Goal: Task Accomplishment & Management: Manage account settings

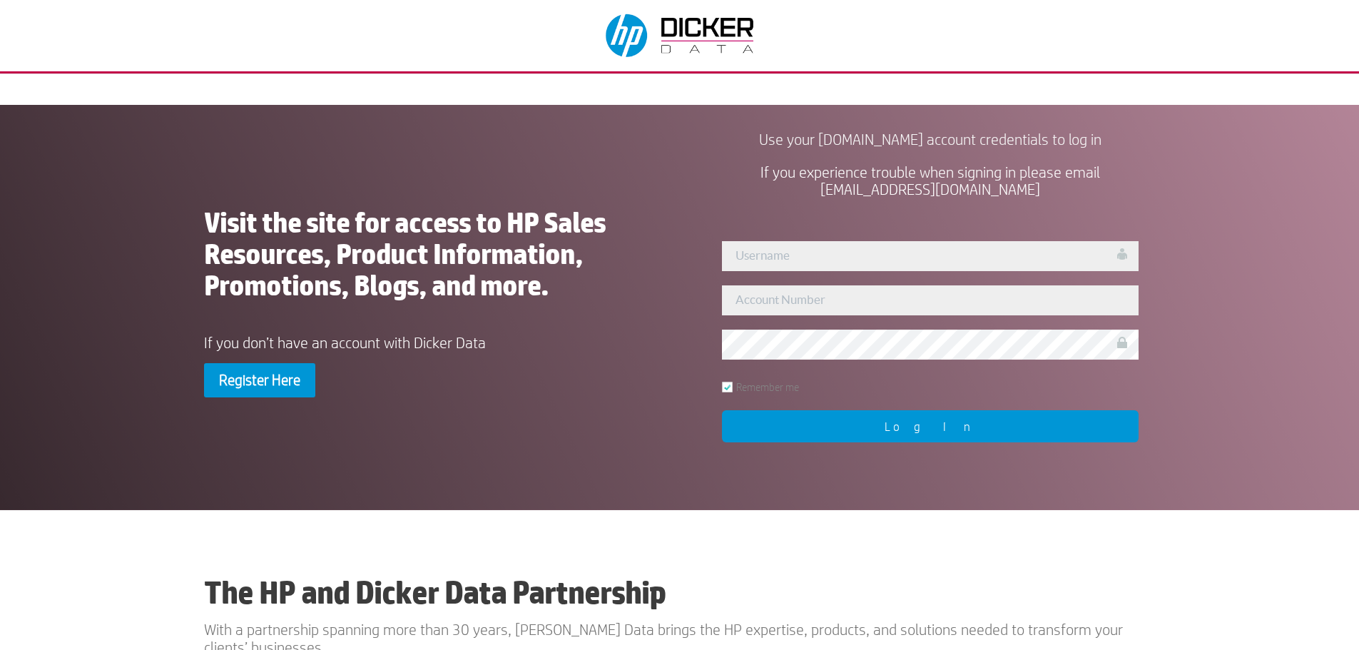
click at [781, 250] on input "text" at bounding box center [930, 256] width 417 height 30
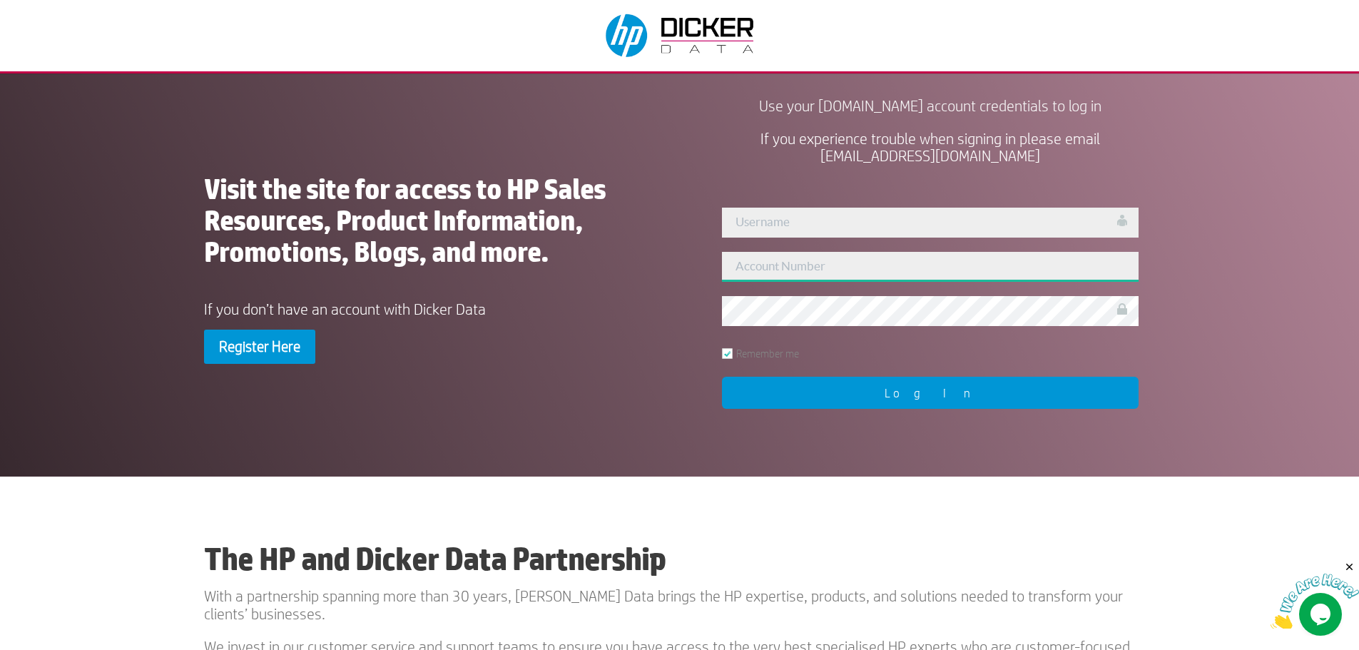
click at [759, 270] on input "text" at bounding box center [930, 267] width 417 height 30
click at [789, 275] on input "text" at bounding box center [930, 267] width 417 height 30
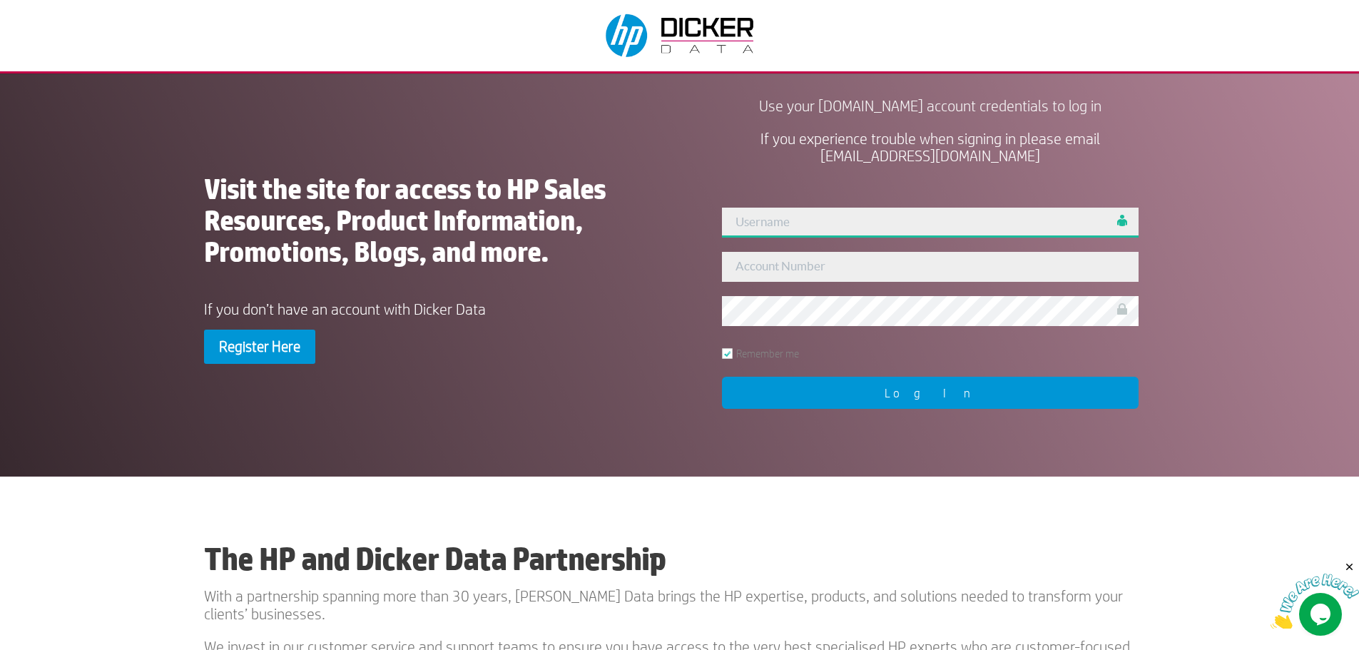
click at [772, 210] on input "text" at bounding box center [930, 223] width 417 height 30
type input "admin"
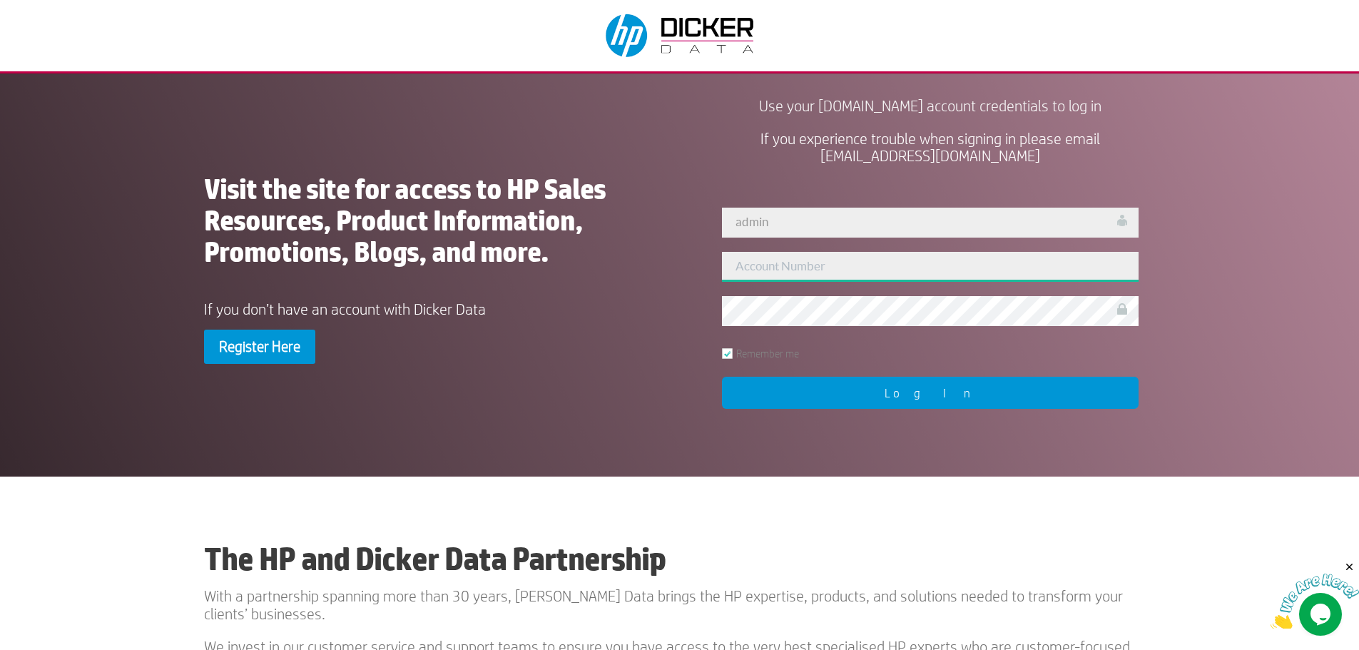
click at [797, 268] on input "text" at bounding box center [930, 267] width 417 height 30
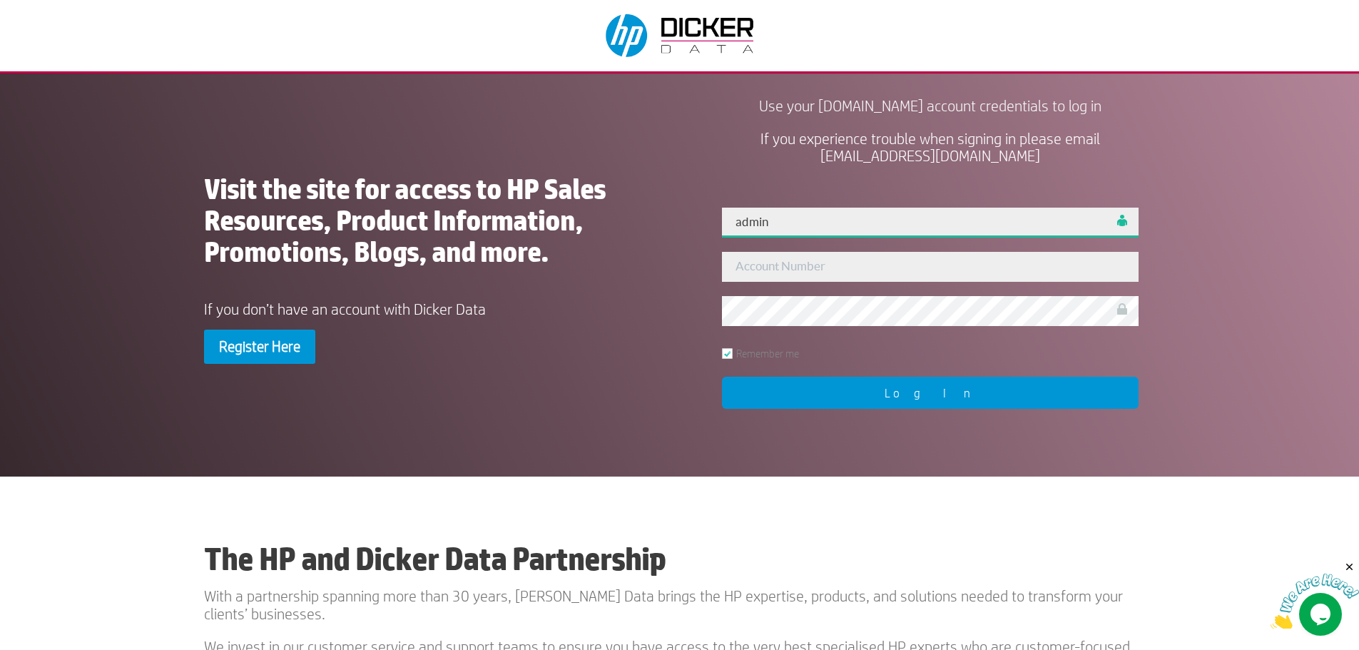
click at [781, 228] on input "admin" at bounding box center [930, 223] width 417 height 30
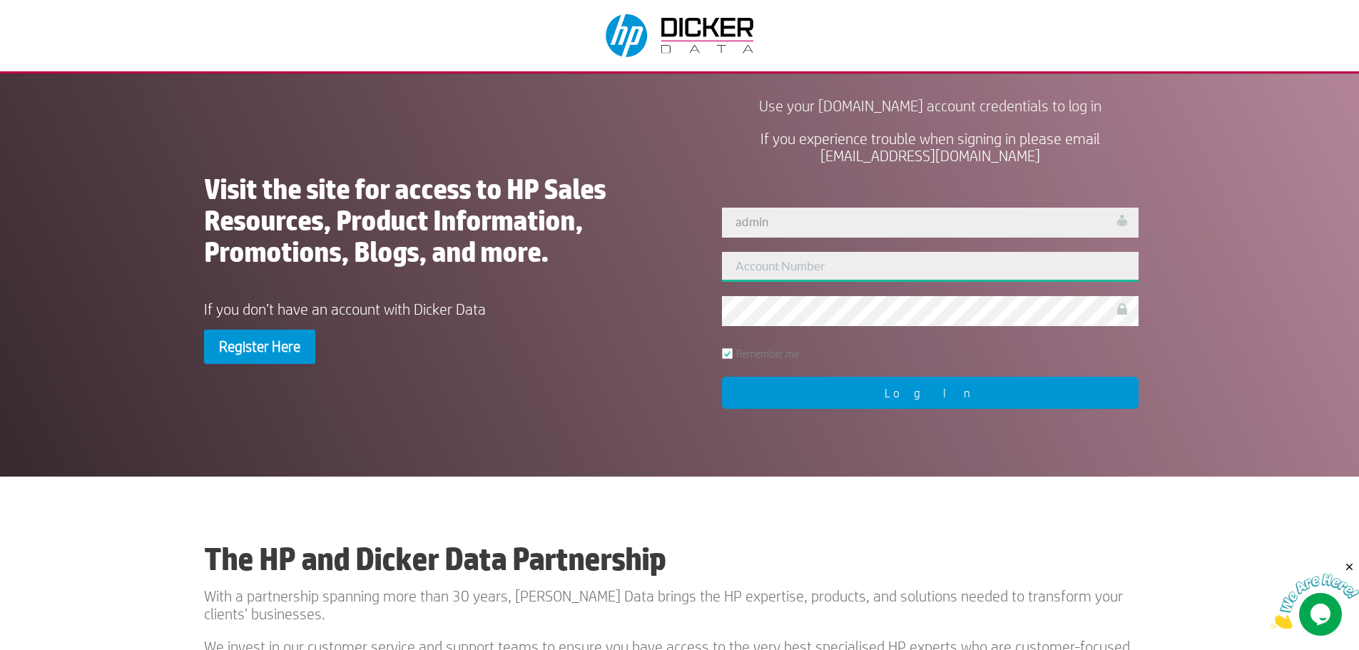
click at [761, 264] on input "text" at bounding box center [930, 267] width 417 height 30
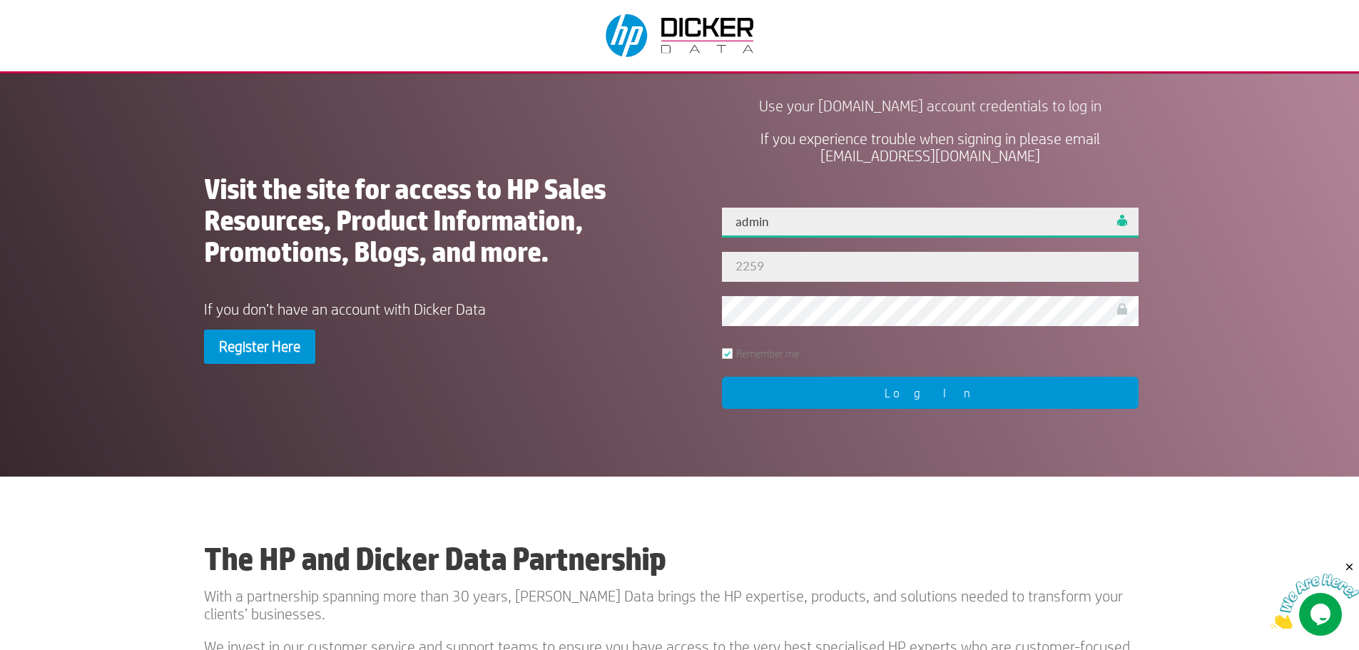
click at [792, 223] on input "admin" at bounding box center [930, 223] width 417 height 30
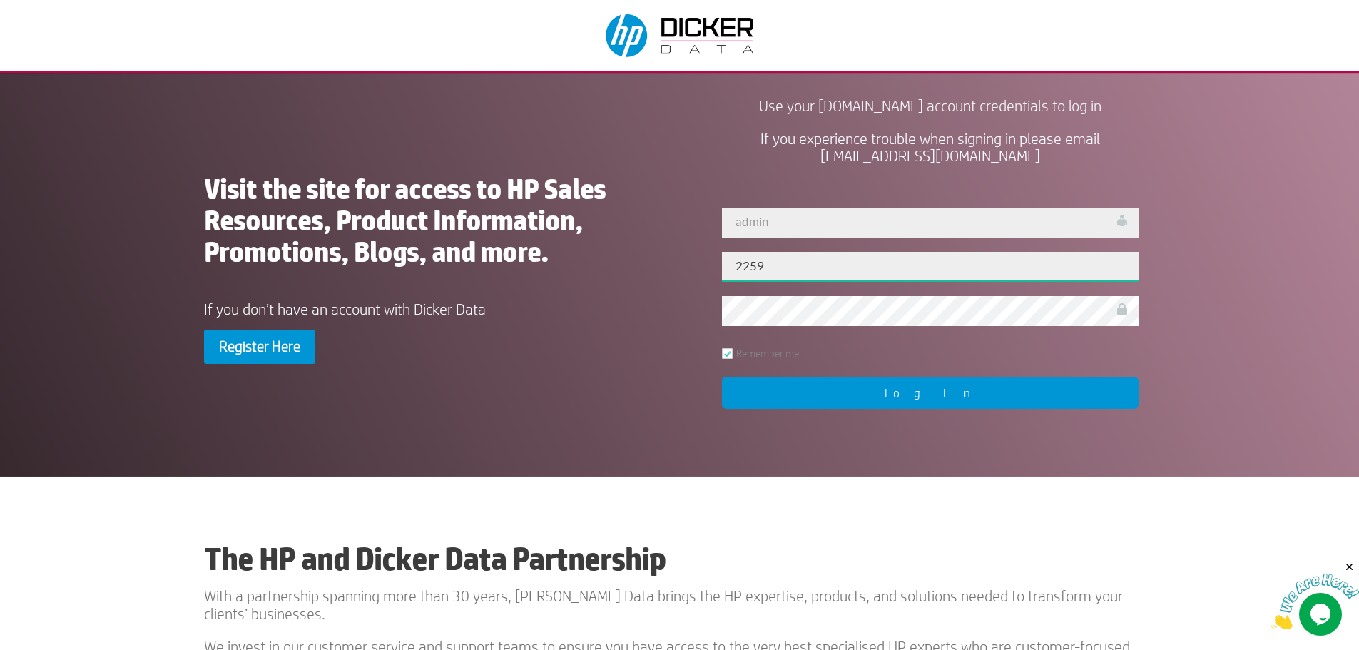
click at [771, 263] on input "2259" at bounding box center [930, 267] width 417 height 30
type input "225964"
click at [922, 370] on div "User Not Found!! admin 225964 Remember me Log In" at bounding box center [931, 307] width 450 height 233
click at [926, 387] on input "Log In" at bounding box center [930, 393] width 417 height 32
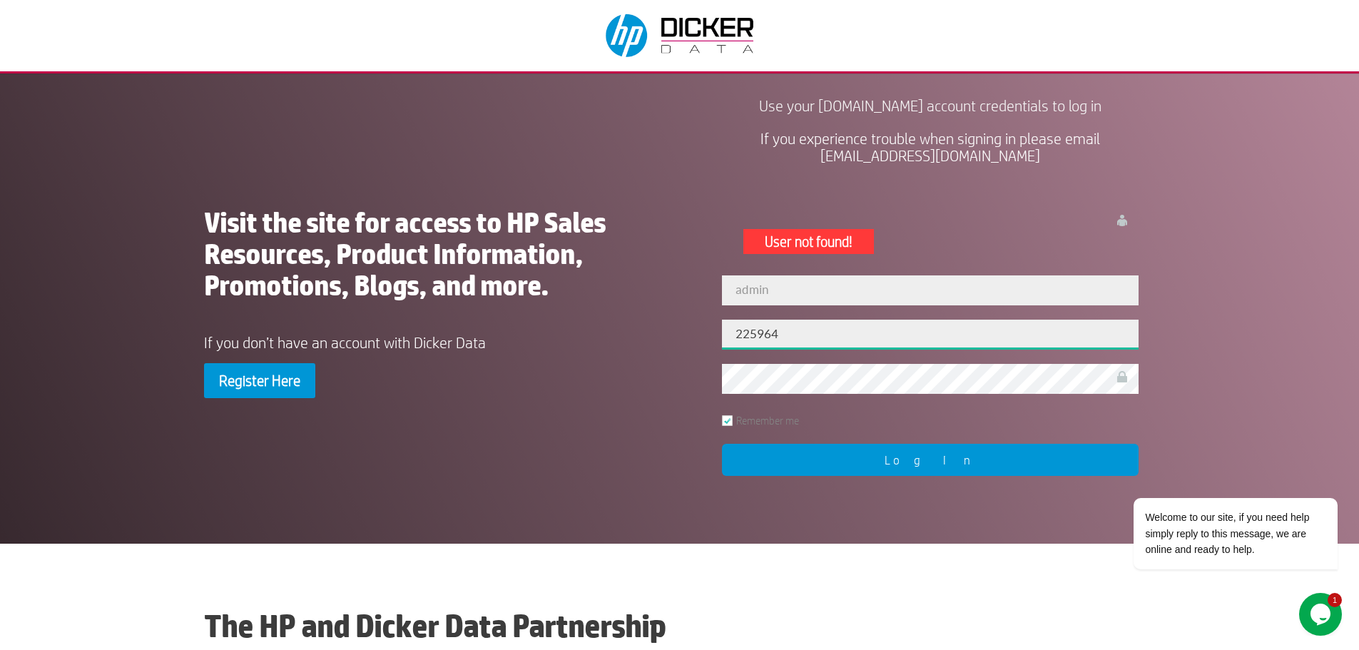
click at [816, 327] on input "225964" at bounding box center [930, 335] width 417 height 30
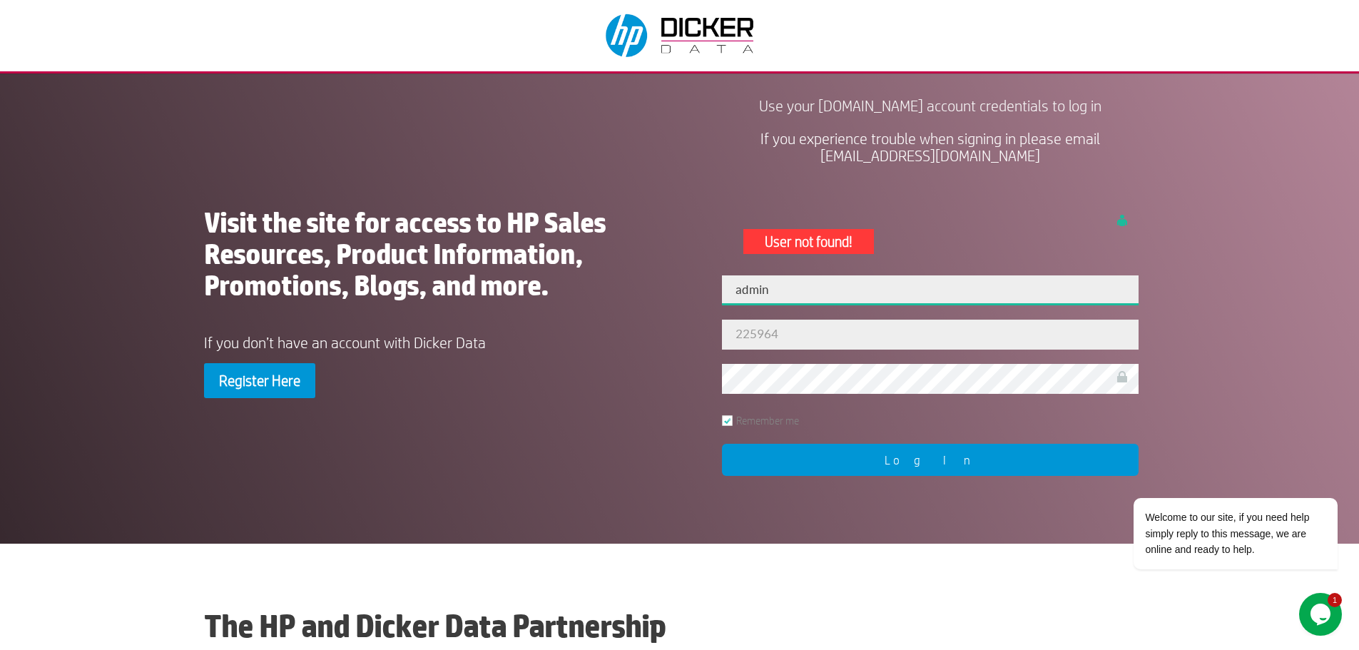
click at [798, 291] on input "admin" at bounding box center [930, 290] width 417 height 30
click at [1112, 407] on div "Welcome to our site, if you need help simply reply to this message, we are onli…" at bounding box center [1216, 474] width 257 height 217
click at [973, 451] on input "Log In" at bounding box center [930, 460] width 417 height 32
click at [1160, 425] on div "Welcome to our site, if you need help simply reply to this message, we are onli…" at bounding box center [1216, 474] width 257 height 217
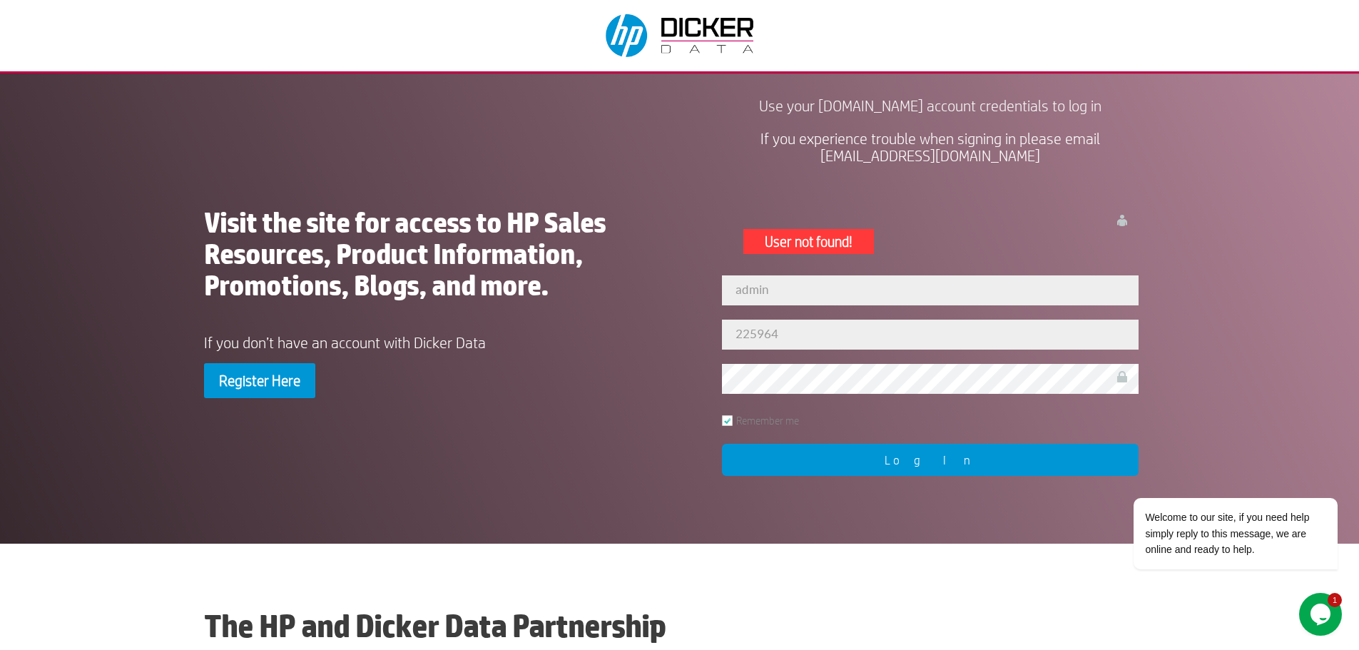
click at [1006, 450] on input "Log In" at bounding box center [930, 460] width 417 height 32
click at [837, 294] on input "admin" at bounding box center [930, 290] width 417 height 30
type input "225964"
click at [965, 258] on div "225964" at bounding box center [930, 257] width 417 height 98
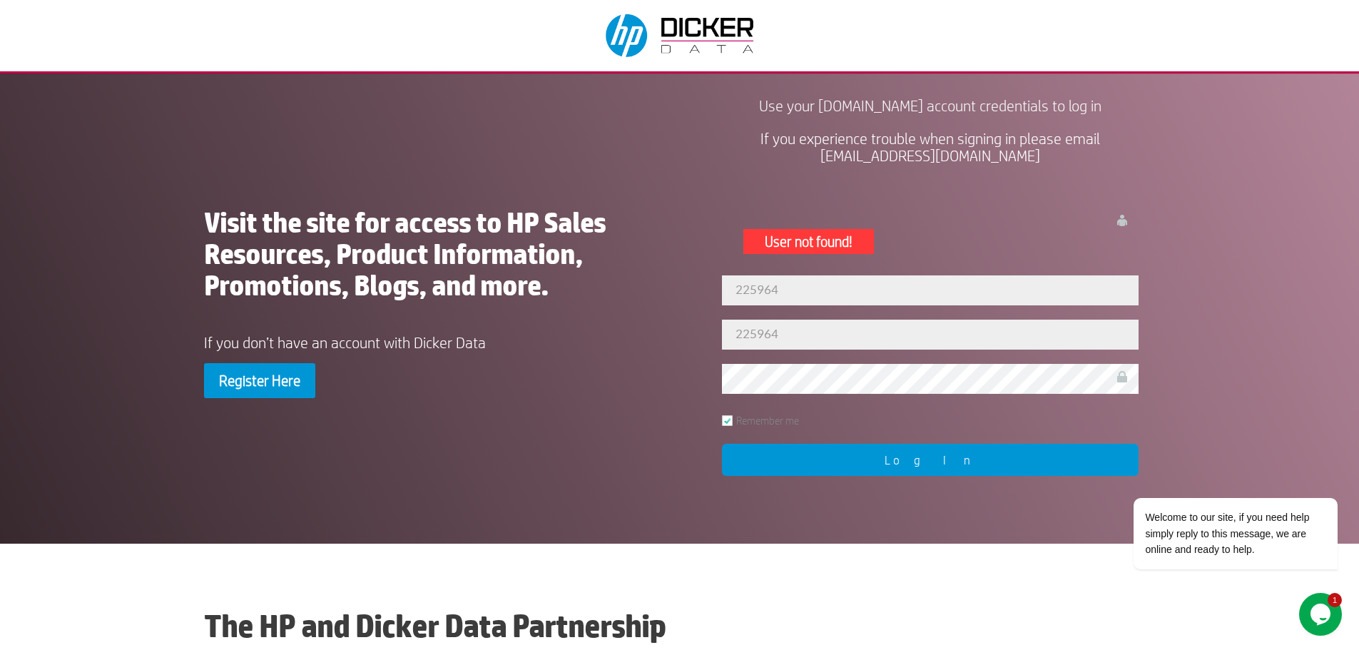
click at [861, 459] on input "Log In" at bounding box center [930, 460] width 417 height 32
click at [794, 320] on input "225964" at bounding box center [930, 335] width 417 height 30
type input "admin"
click at [797, 458] on input "Log In" at bounding box center [930, 460] width 417 height 32
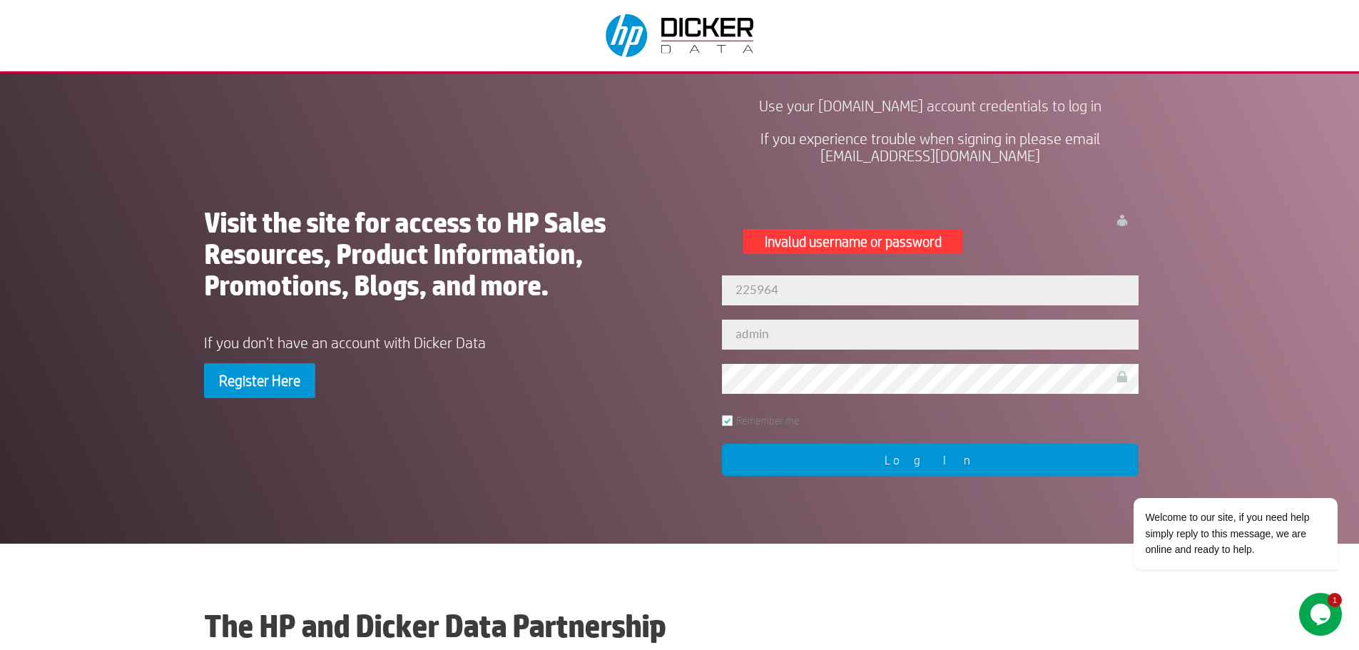
click at [916, 156] on span "If you experience trouble when signing in please email [EMAIL_ADDRESS][DOMAIN_N…" at bounding box center [931, 147] width 340 height 34
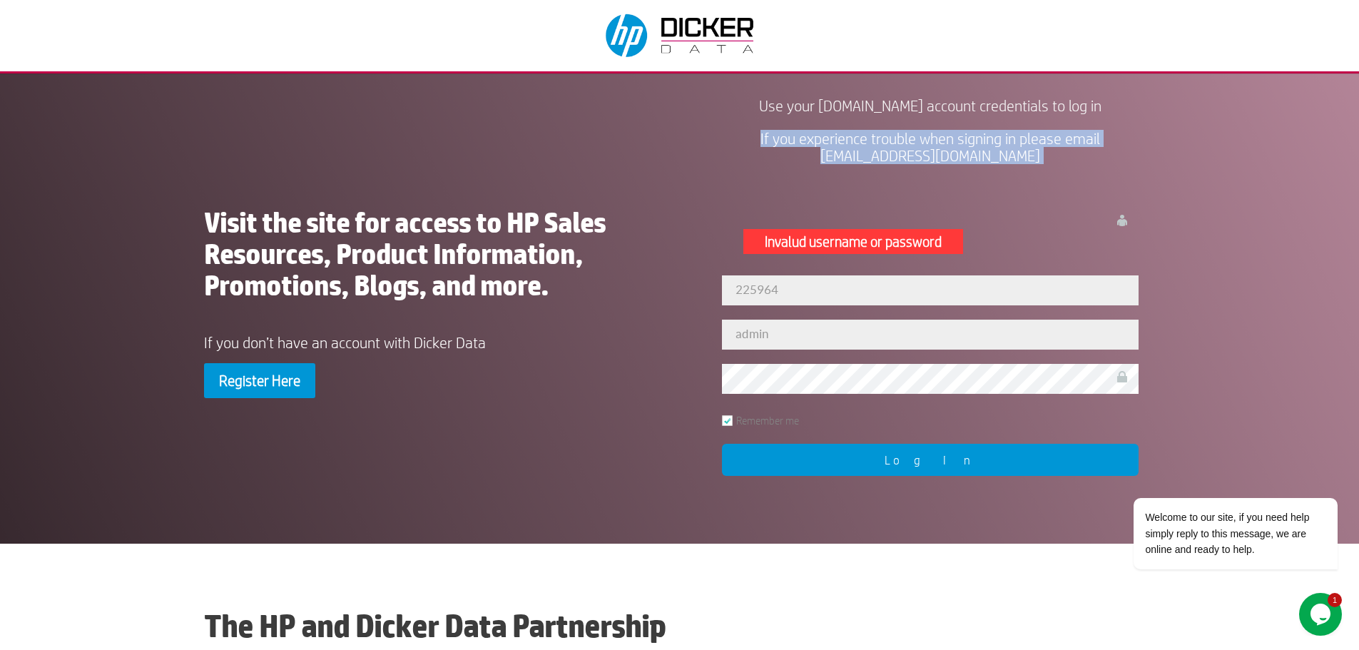
click at [916, 156] on span "If you experience trouble when signing in please email [EMAIL_ADDRESS][DOMAIN_N…" at bounding box center [931, 147] width 340 height 34
copy div "If you experience trouble when signing in please email [EMAIL_ADDRESS][DOMAIN_N…"
